Goal: Task Accomplishment & Management: Use online tool/utility

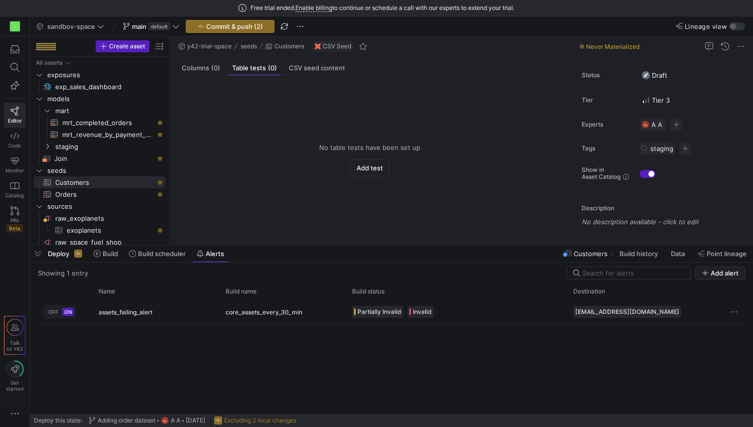
click at [289, 116] on y42-empty-state "No table tests have been set up Add test" at bounding box center [369, 159] width 383 height 153
click at [120, 36] on y42-top-nav "sandbox-space main default Commit & push (2) Lineage view" at bounding box center [391, 26] width 723 height 20
click at [120, 41] on span "button" at bounding box center [122, 46] width 53 height 11
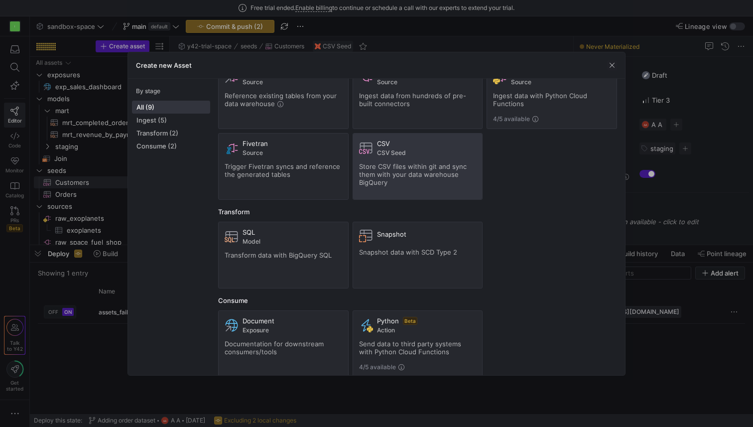
scroll to position [48, 0]
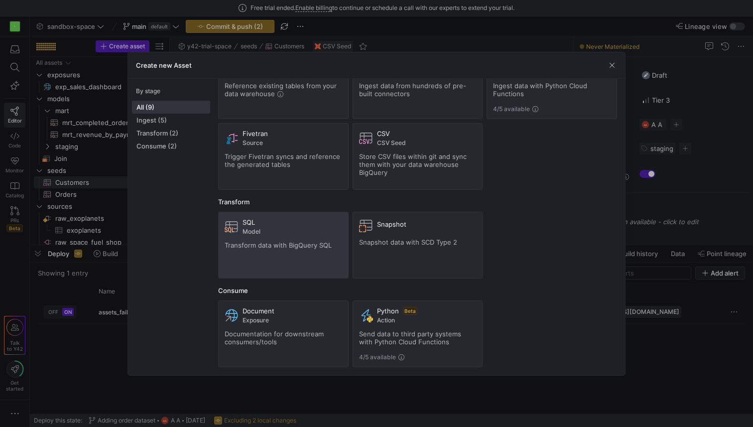
click at [316, 250] on div "SQL Model Transform data with BigQuery SQL" at bounding box center [284, 245] width 118 height 54
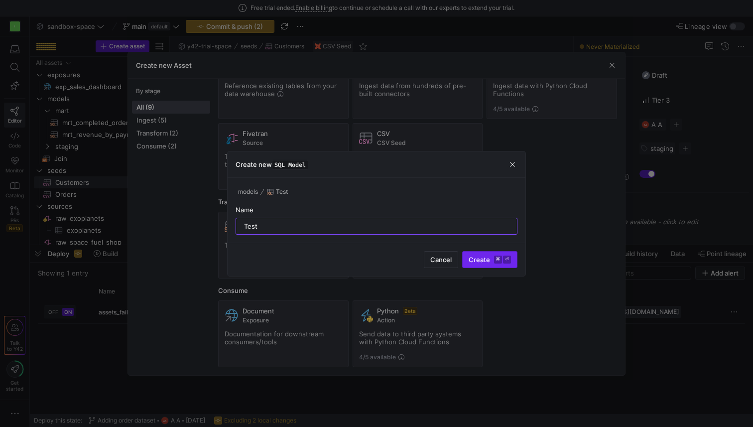
type input "Test"
click at [496, 259] on kbd "⌘" at bounding box center [498, 259] width 8 height 8
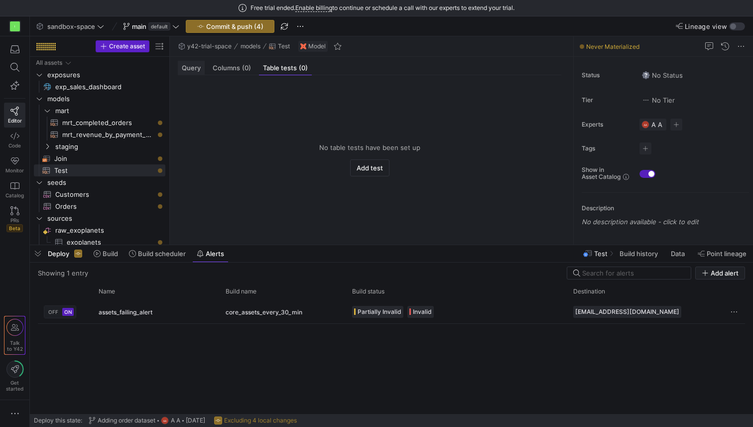
click at [195, 67] on span "Query" at bounding box center [191, 68] width 19 height 6
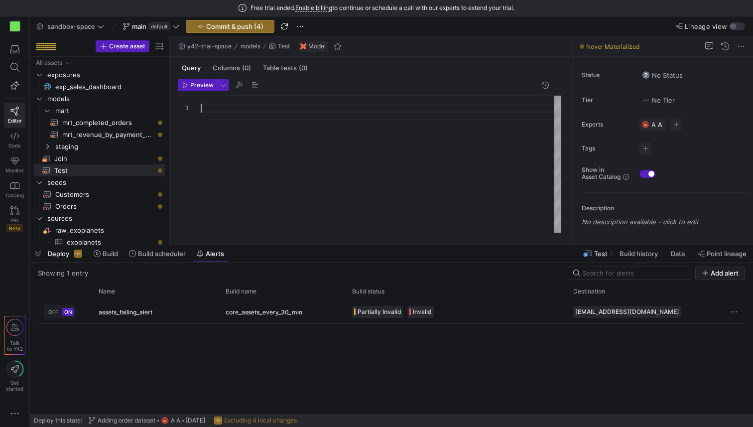
click at [257, 107] on div at bounding box center [381, 164] width 361 height 137
type textarea "sdf"
